Goal: Information Seeking & Learning: Learn about a topic

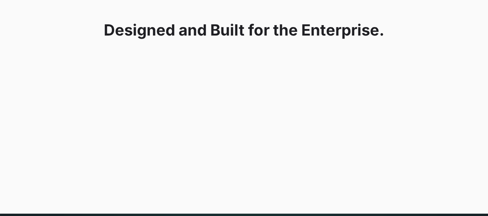
scroll to position [662, 0]
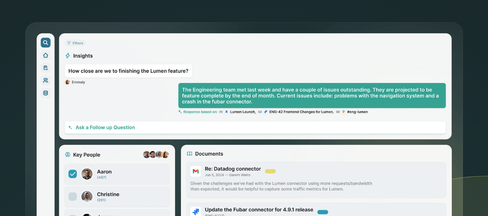
scroll to position [79, 0]
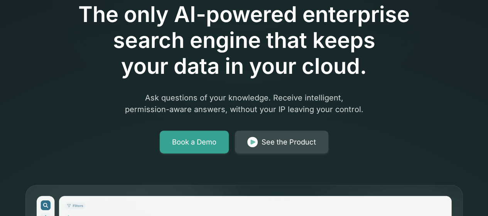
click at [245, 132] on link "See the Product" at bounding box center [281, 141] width 93 height 23
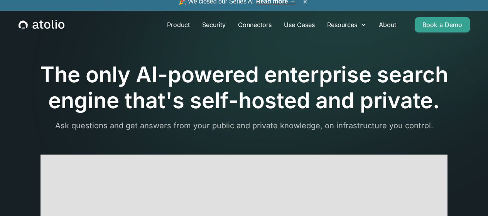
click at [258, 5] on link "Read more →" at bounding box center [276, 1] width 40 height 7
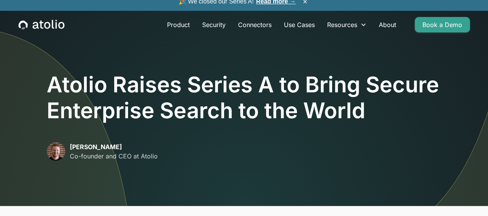
drag, startPoint x: 115, startPoint y: 145, endPoint x: 69, endPoint y: 145, distance: 46.3
click at [69, 145] on div "David Lanstein Co-founder and CEO at Atolio" at bounding box center [102, 151] width 111 height 19
click at [296, 30] on link "Use Cases" at bounding box center [299, 24] width 43 height 15
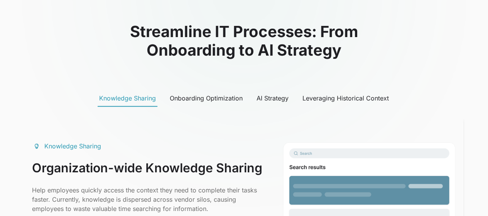
scroll to position [334, 0]
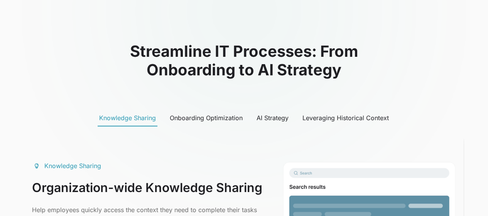
click at [191, 122] on div "Onboarding Optimization" at bounding box center [206, 117] width 73 height 9
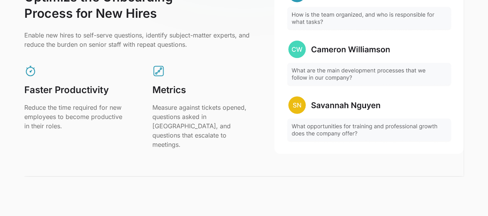
scroll to position [524, 0]
click at [319, 76] on img at bounding box center [368, 61] width 189 height 183
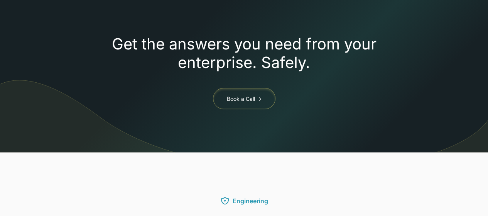
scroll to position [763, 0]
